Goal: Task Accomplishment & Management: Complete application form

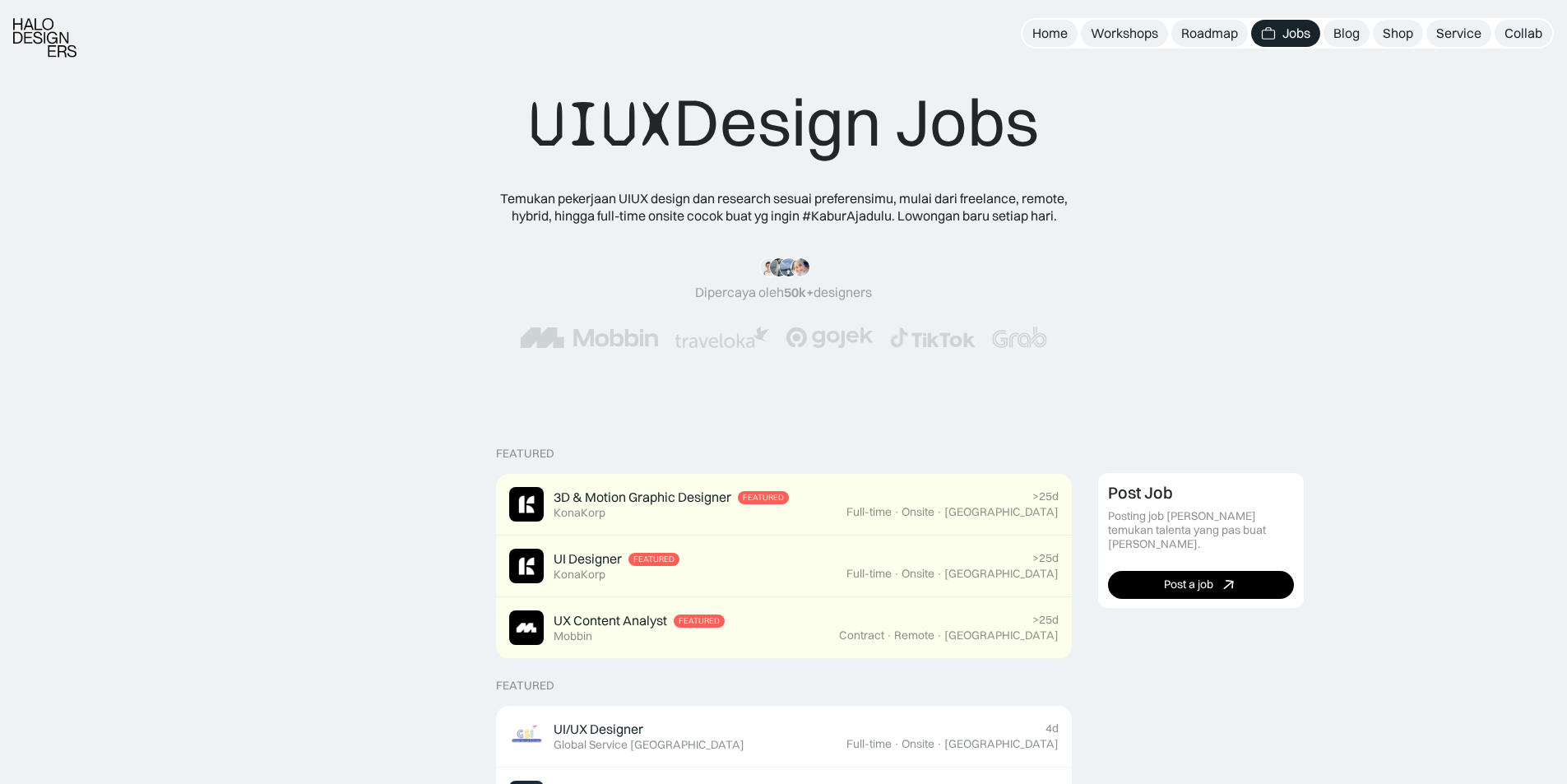
scroll to position [460, 0]
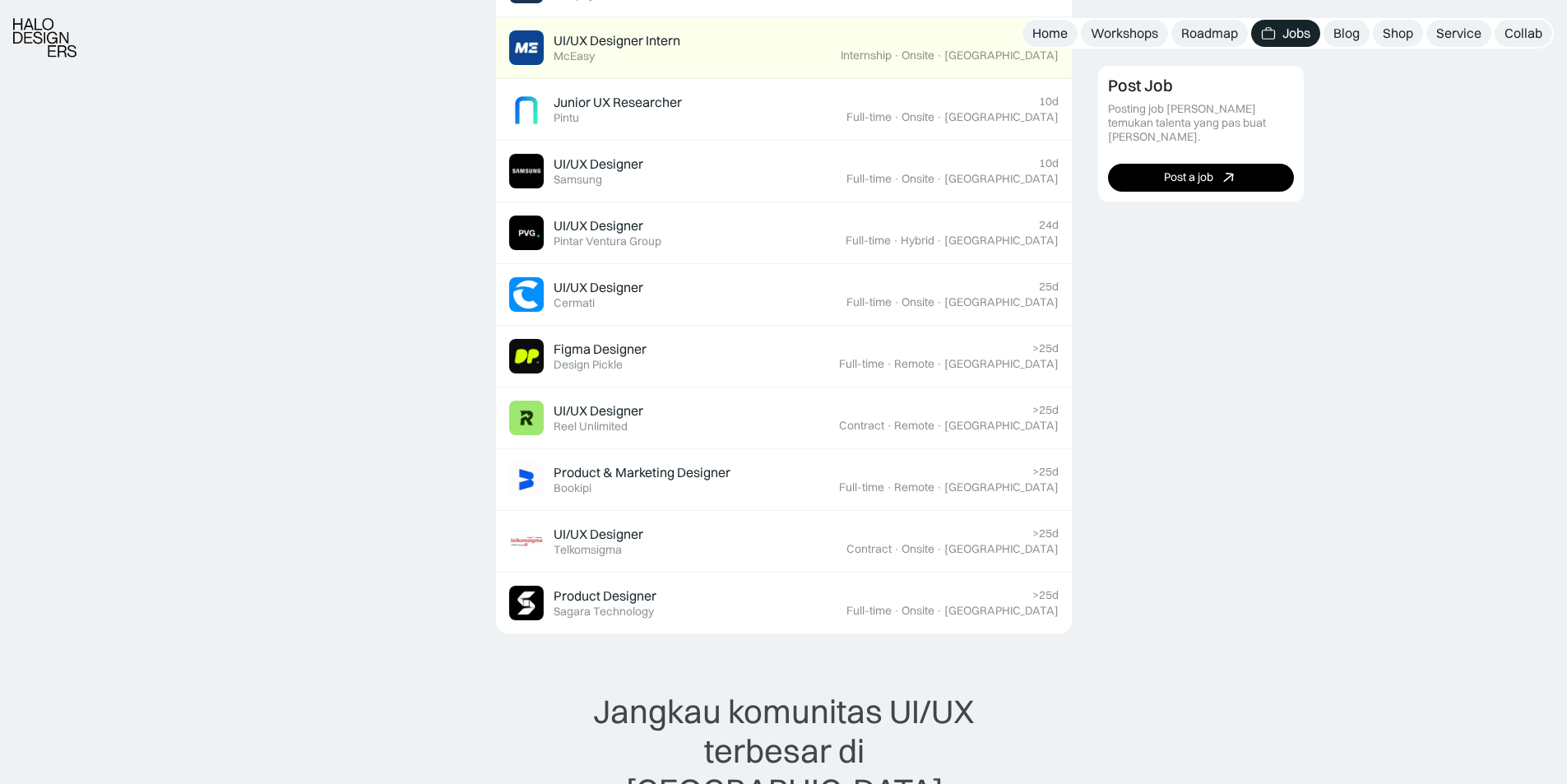
scroll to position [1059, 0]
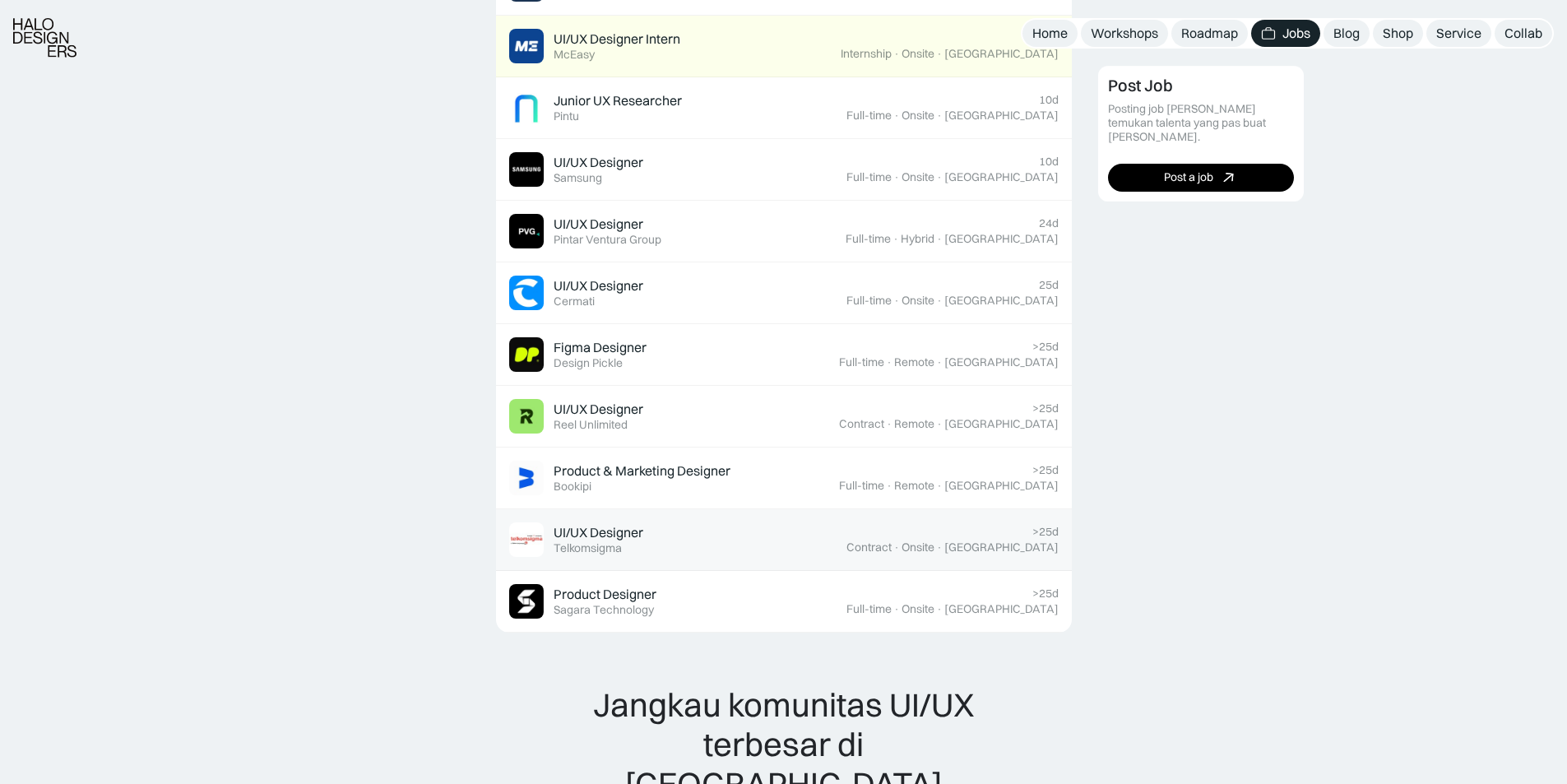
click at [572, 535] on div "UI/UX Designer" at bounding box center [598, 532] width 90 height 17
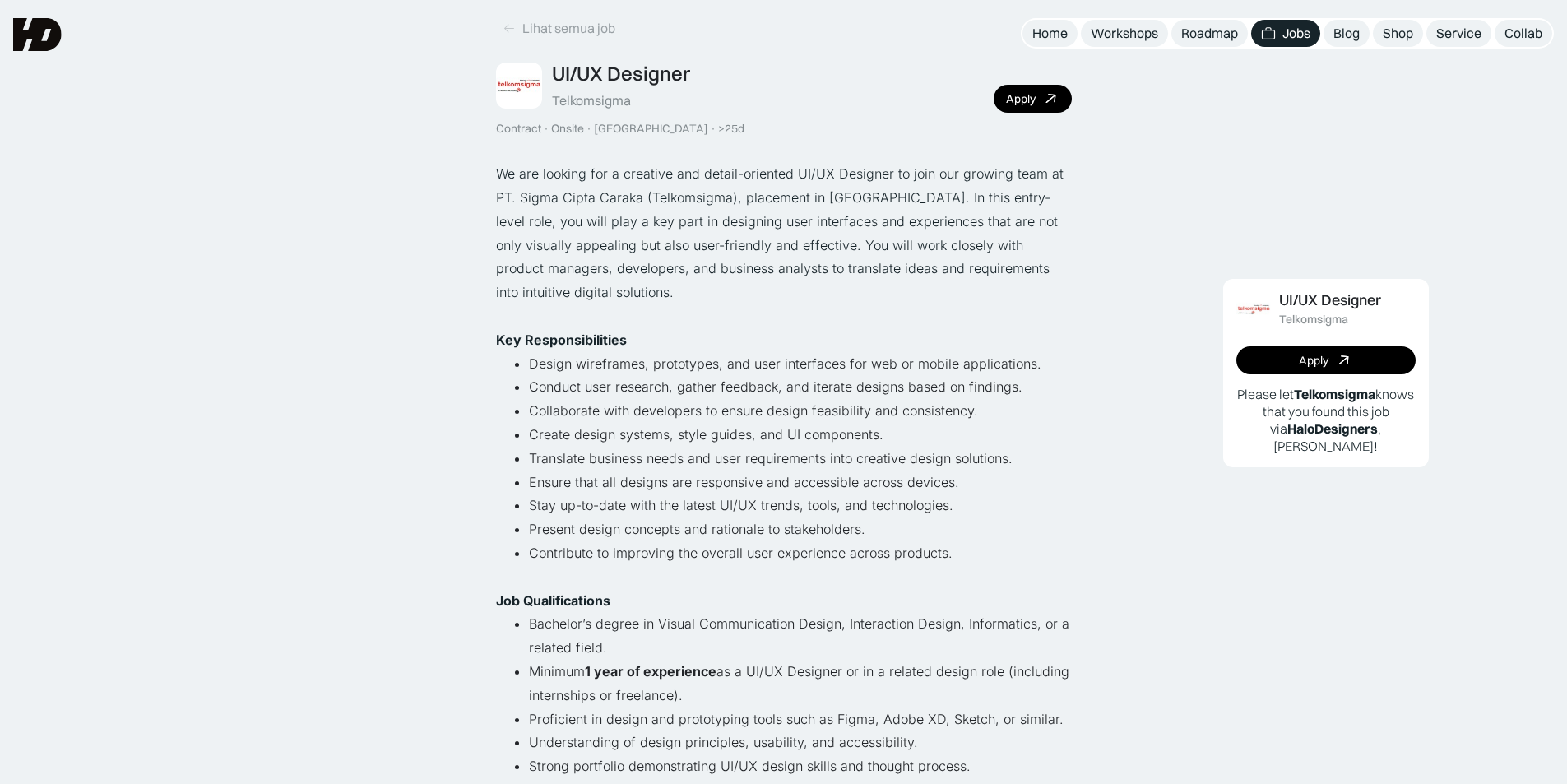
scroll to position [56, 0]
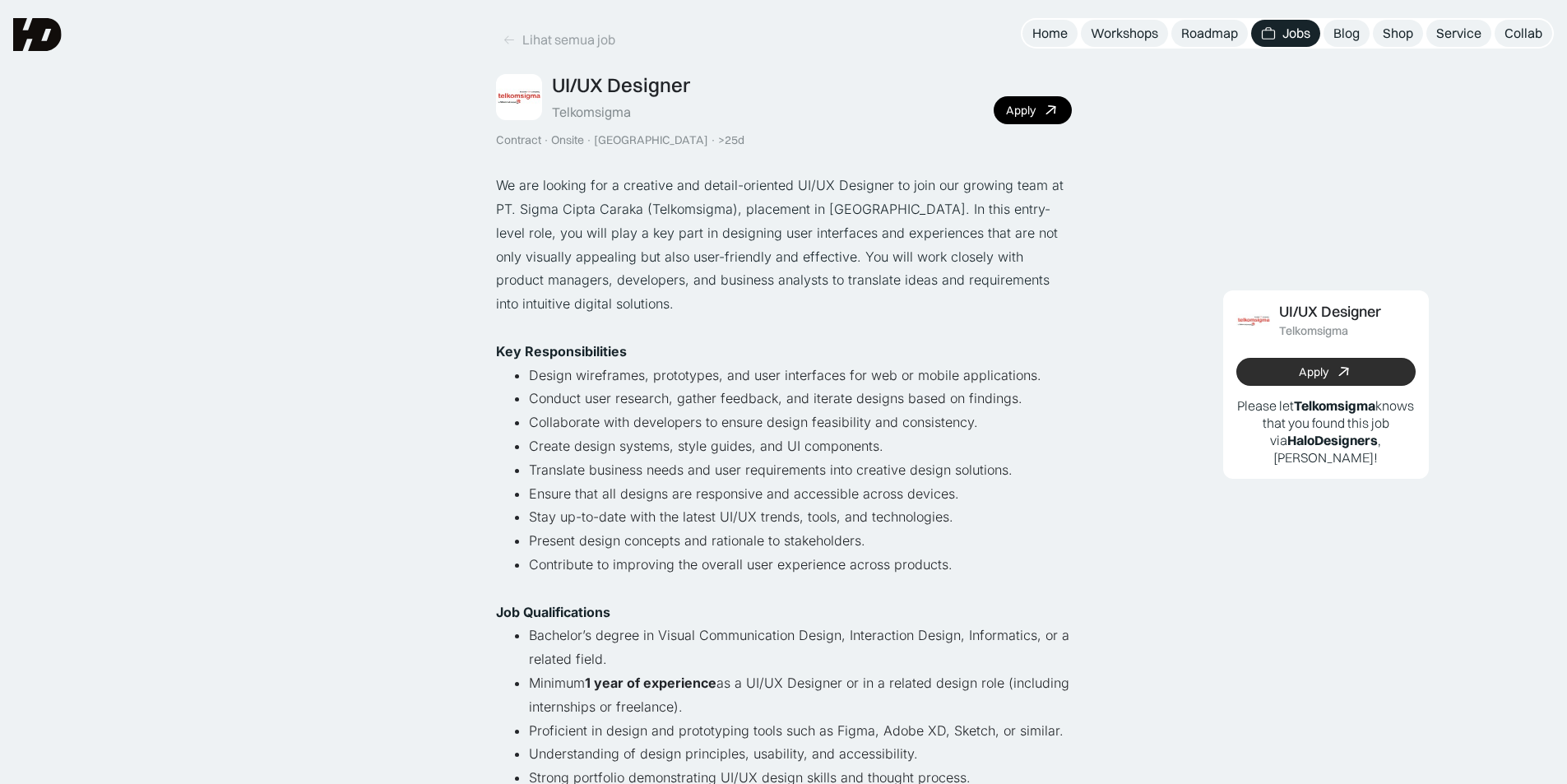
click at [1278, 374] on link "Apply" at bounding box center [1326, 372] width 179 height 28
